Goal: Find specific page/section: Find specific page/section

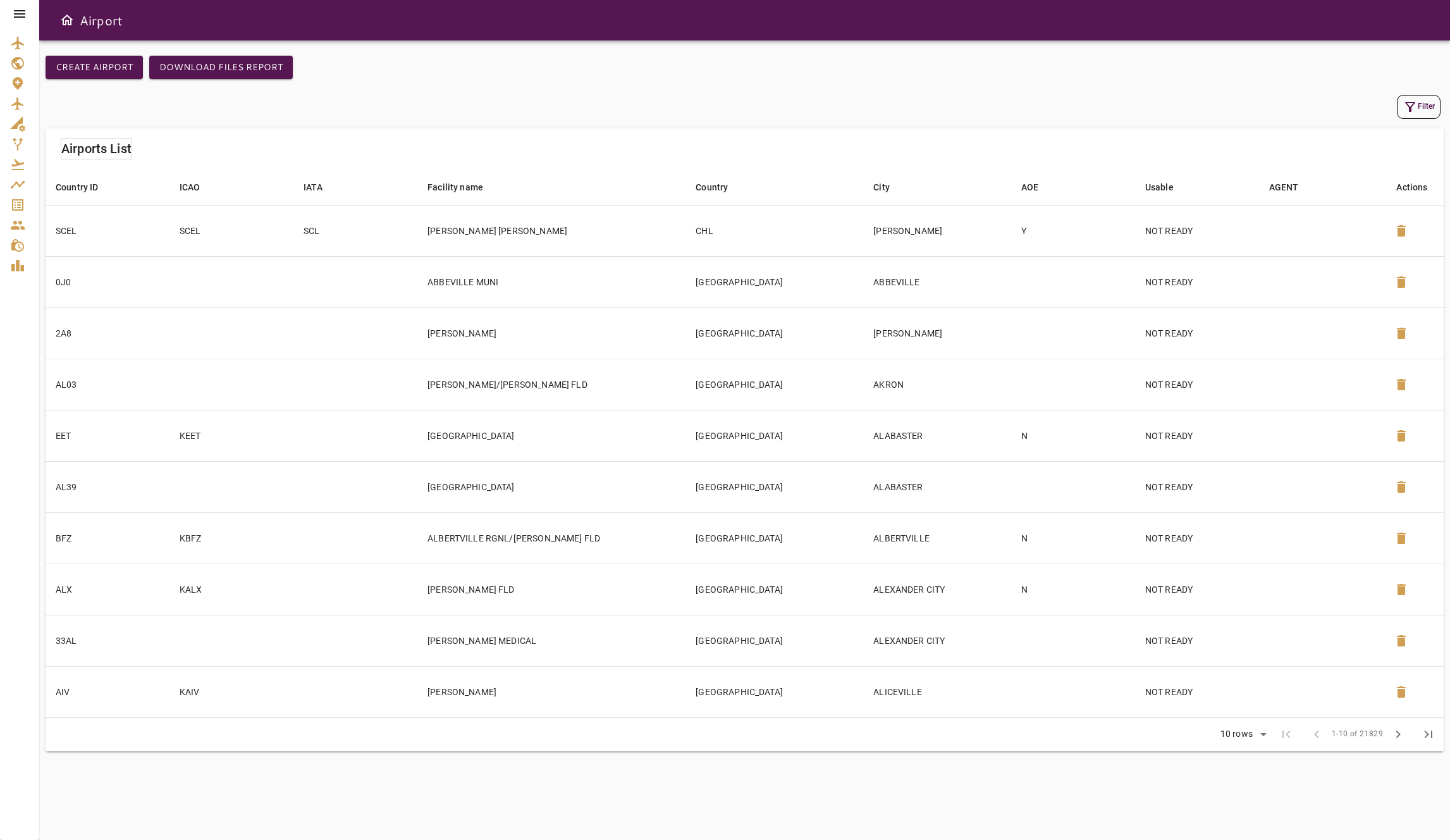
click at [13, 16] on icon at bounding box center [19, 14] width 15 height 15
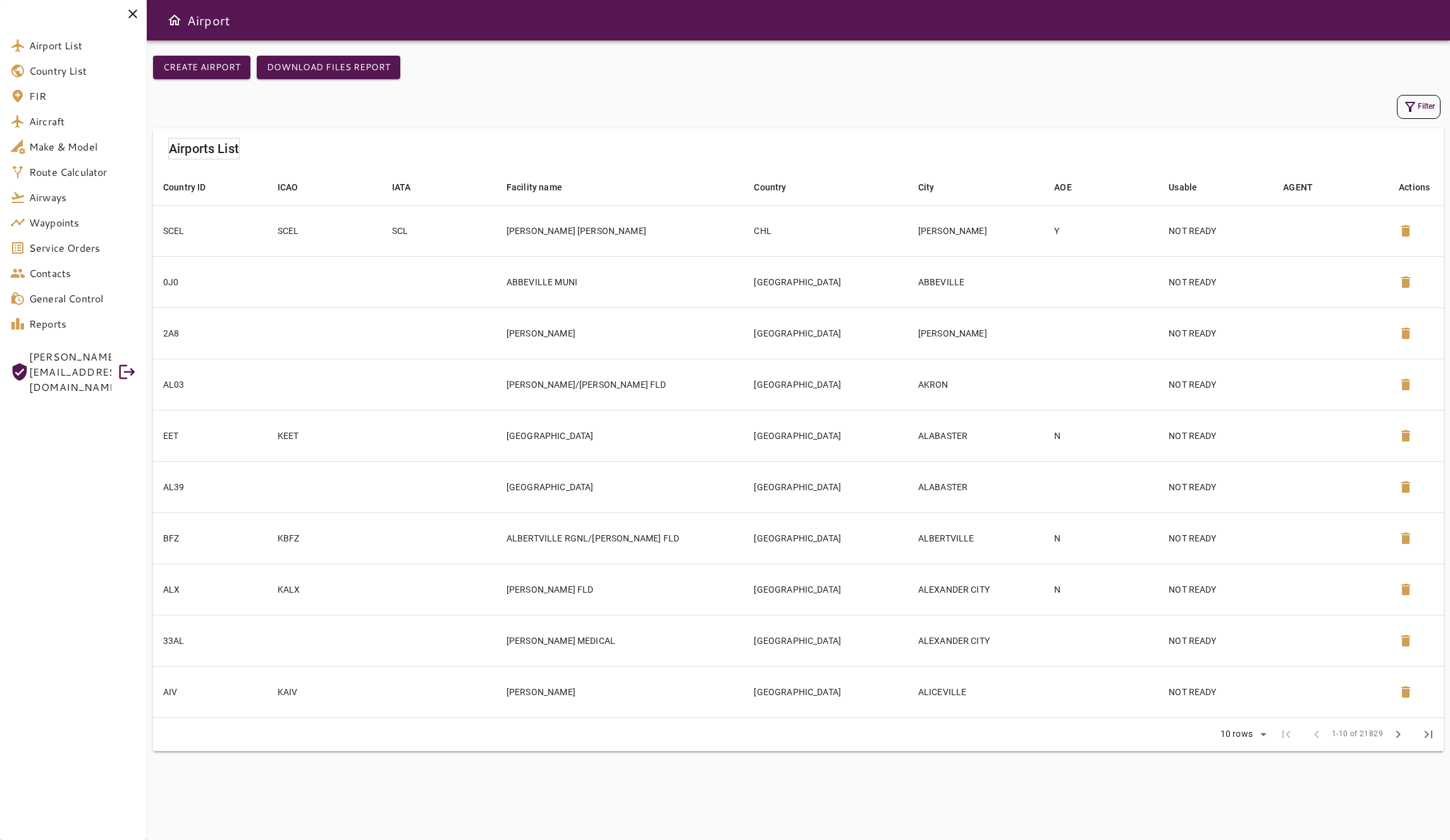
click at [125, 365] on icon at bounding box center [127, 372] width 19 height 19
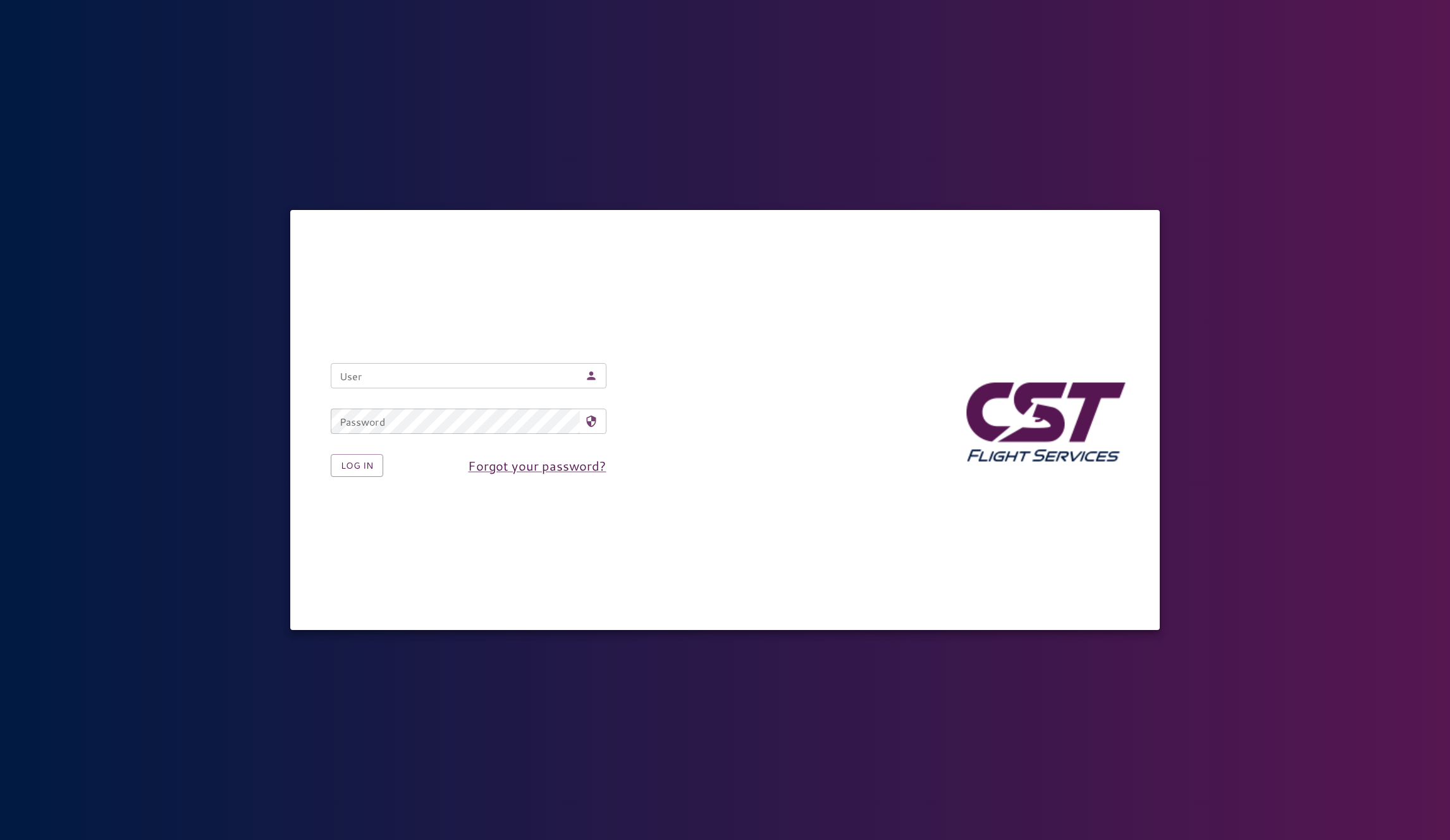
click at [504, 372] on input "User" at bounding box center [455, 376] width 249 height 26
click at [0, 839] on nordpass-autofill-portal at bounding box center [0, 840] width 0 height 0
type input "**********"
click at [377, 461] on button "Log in" at bounding box center [357, 466] width 53 height 23
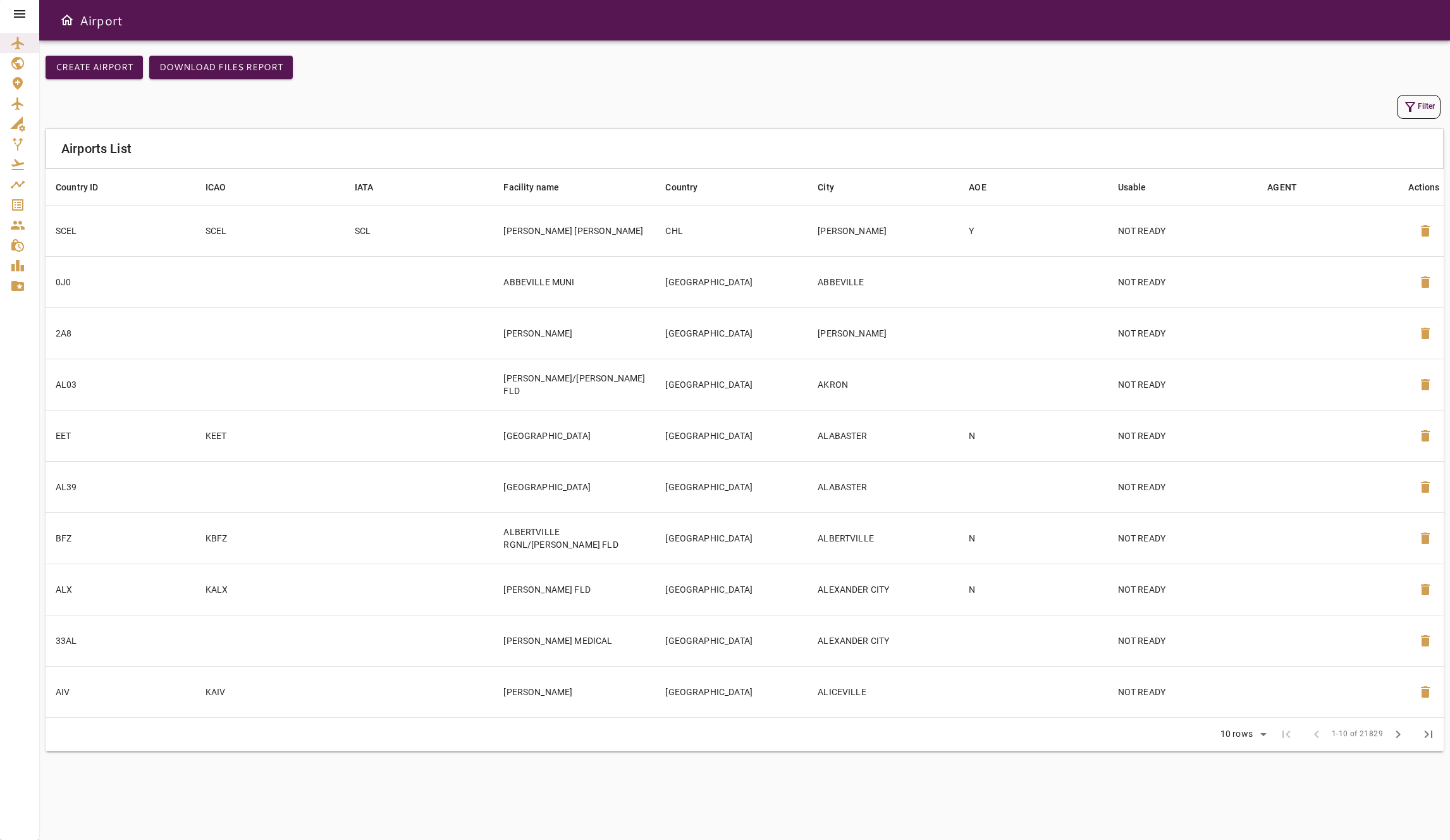
click at [14, 12] on icon at bounding box center [19, 14] width 15 height 15
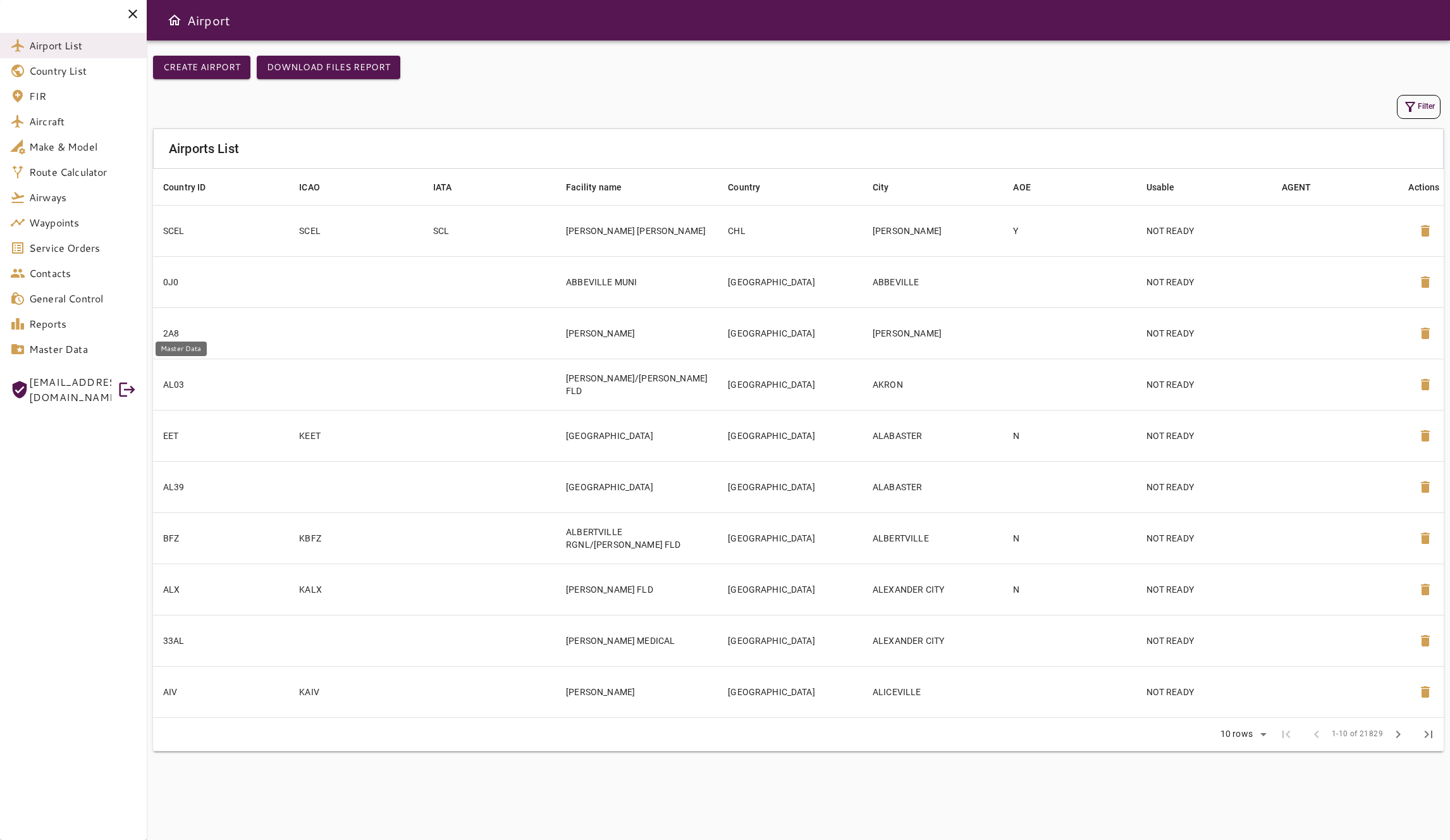
click at [97, 342] on span "Master Data" at bounding box center [83, 349] width 107 height 15
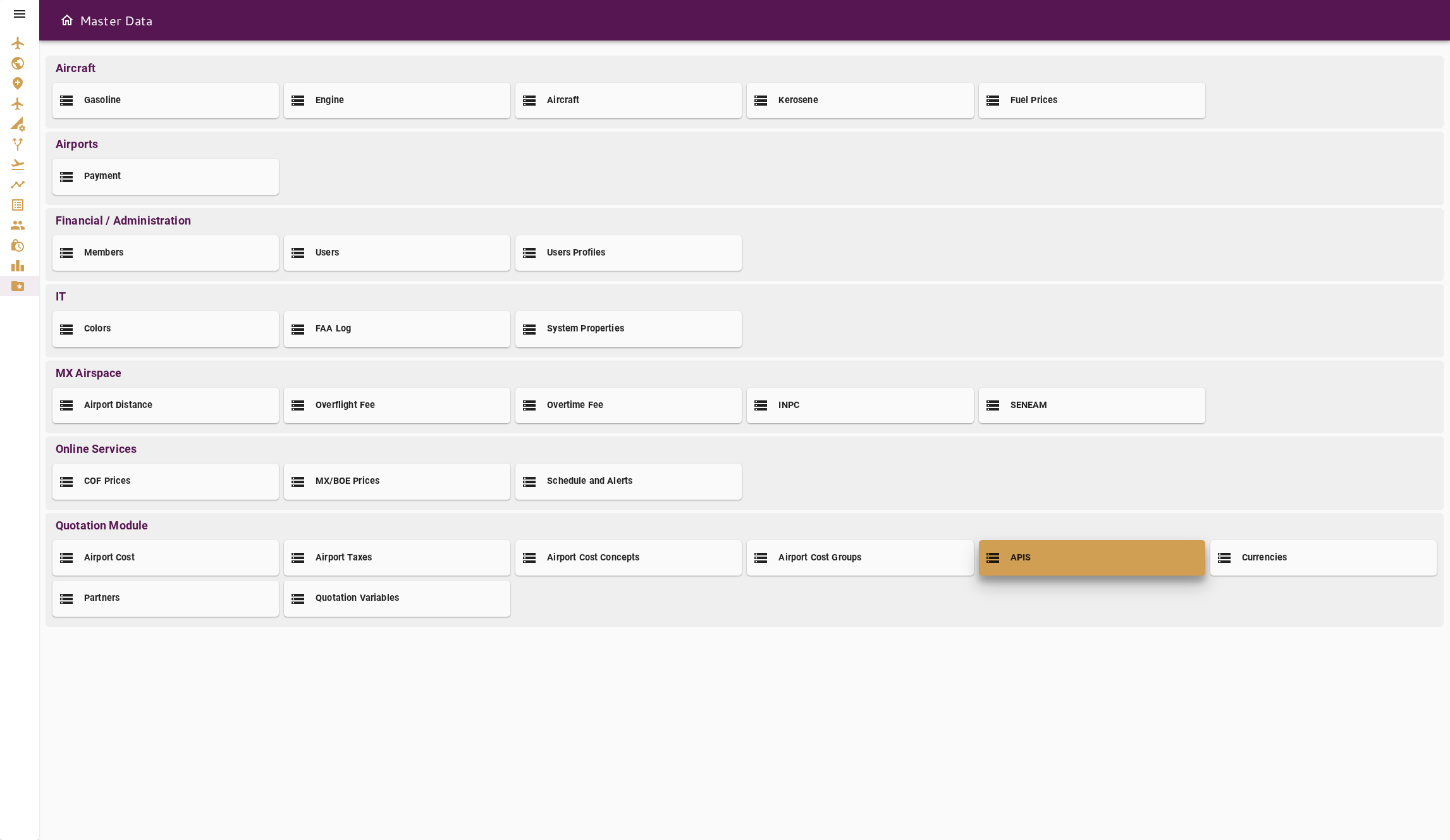
click at [725, 561] on div "APIS" at bounding box center [1092, 558] width 227 height 35
click at [1039, 561] on div "APIS" at bounding box center [1092, 558] width 227 height 35
